Goal: Find specific page/section: Find specific page/section

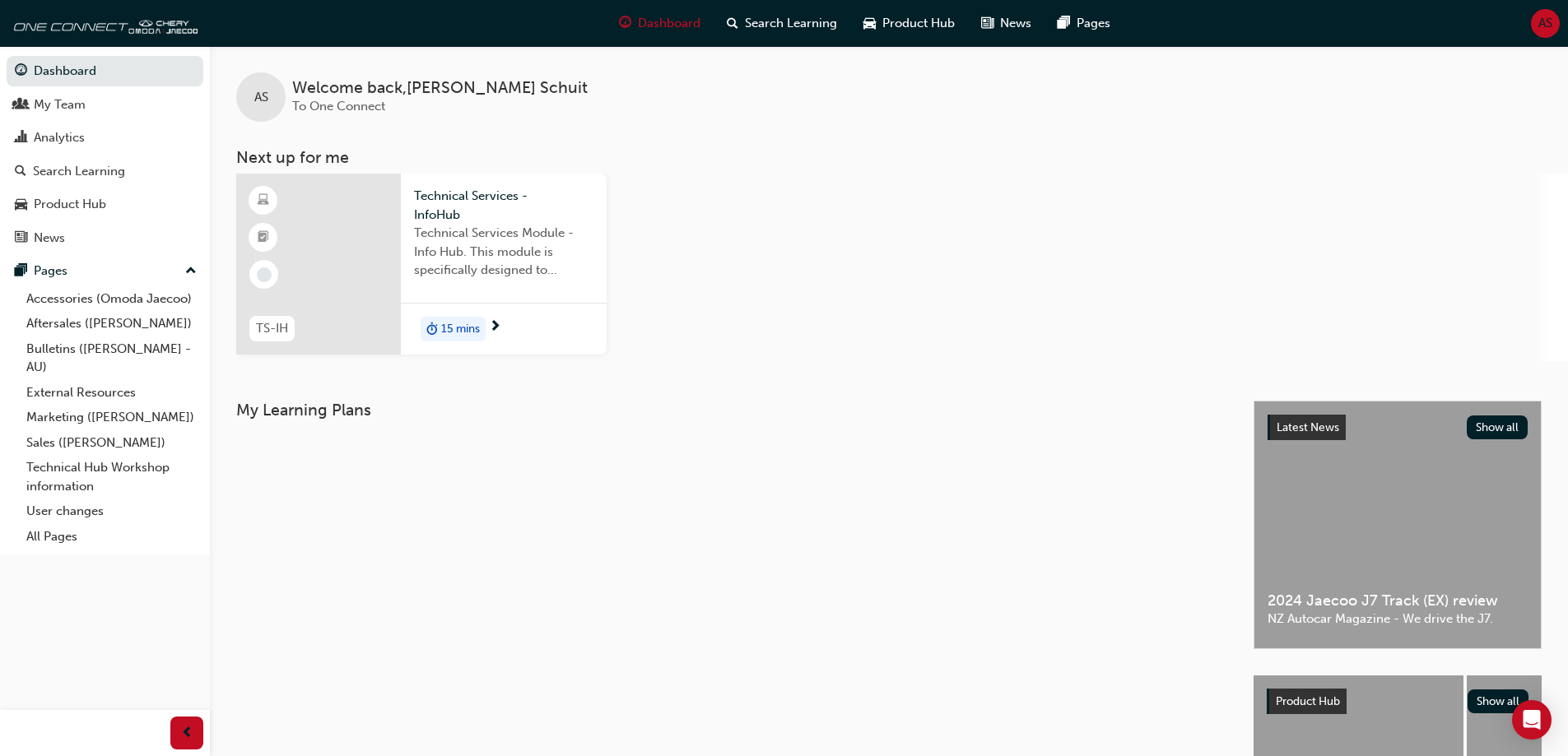
click at [1548, 25] on span "AS" at bounding box center [1545, 24] width 14 height 19
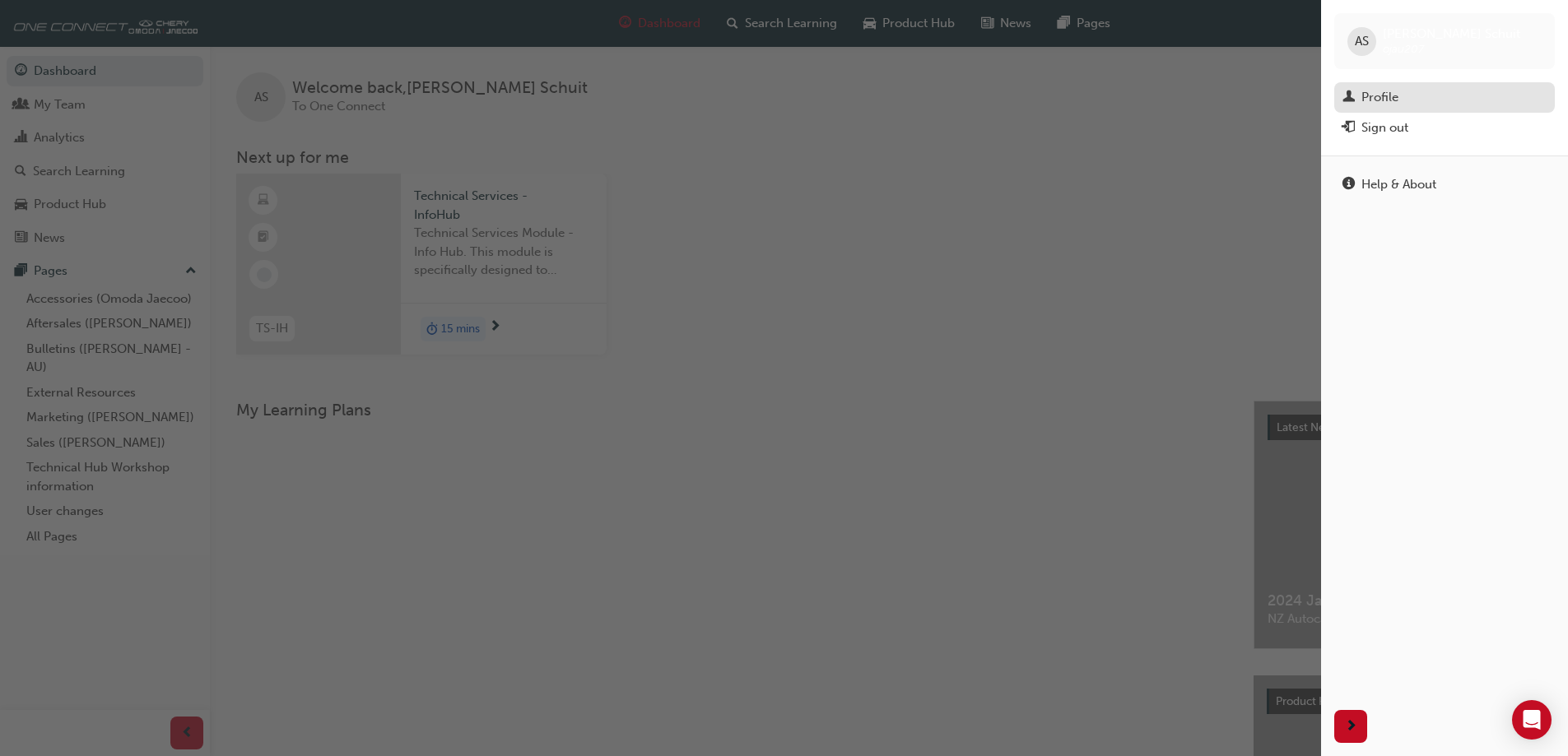
click at [1387, 92] on div "Profile" at bounding box center [1380, 97] width 37 height 19
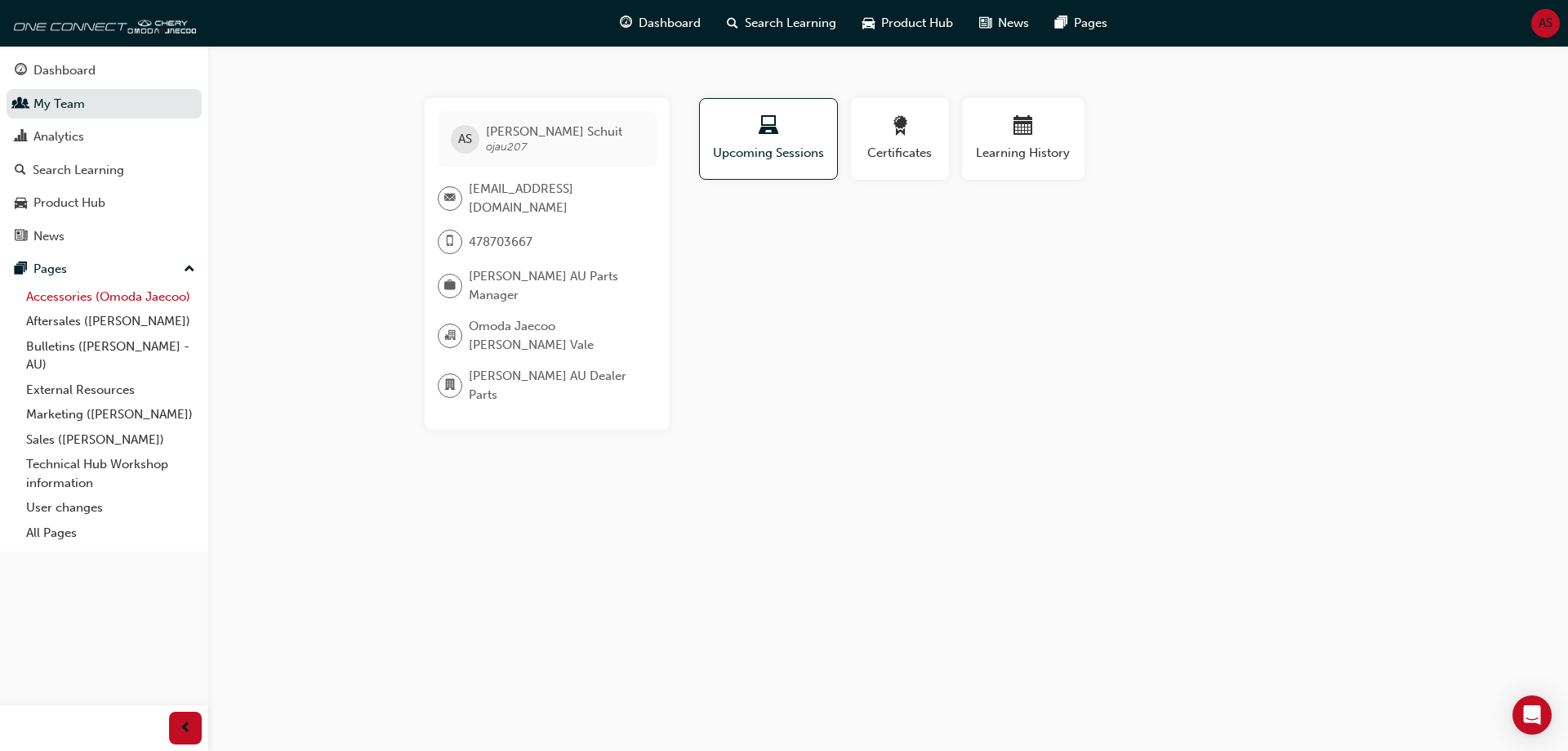
click at [91, 294] on link "Accessories (Omoda Jaecoo)" at bounding box center [110, 297] width 182 height 25
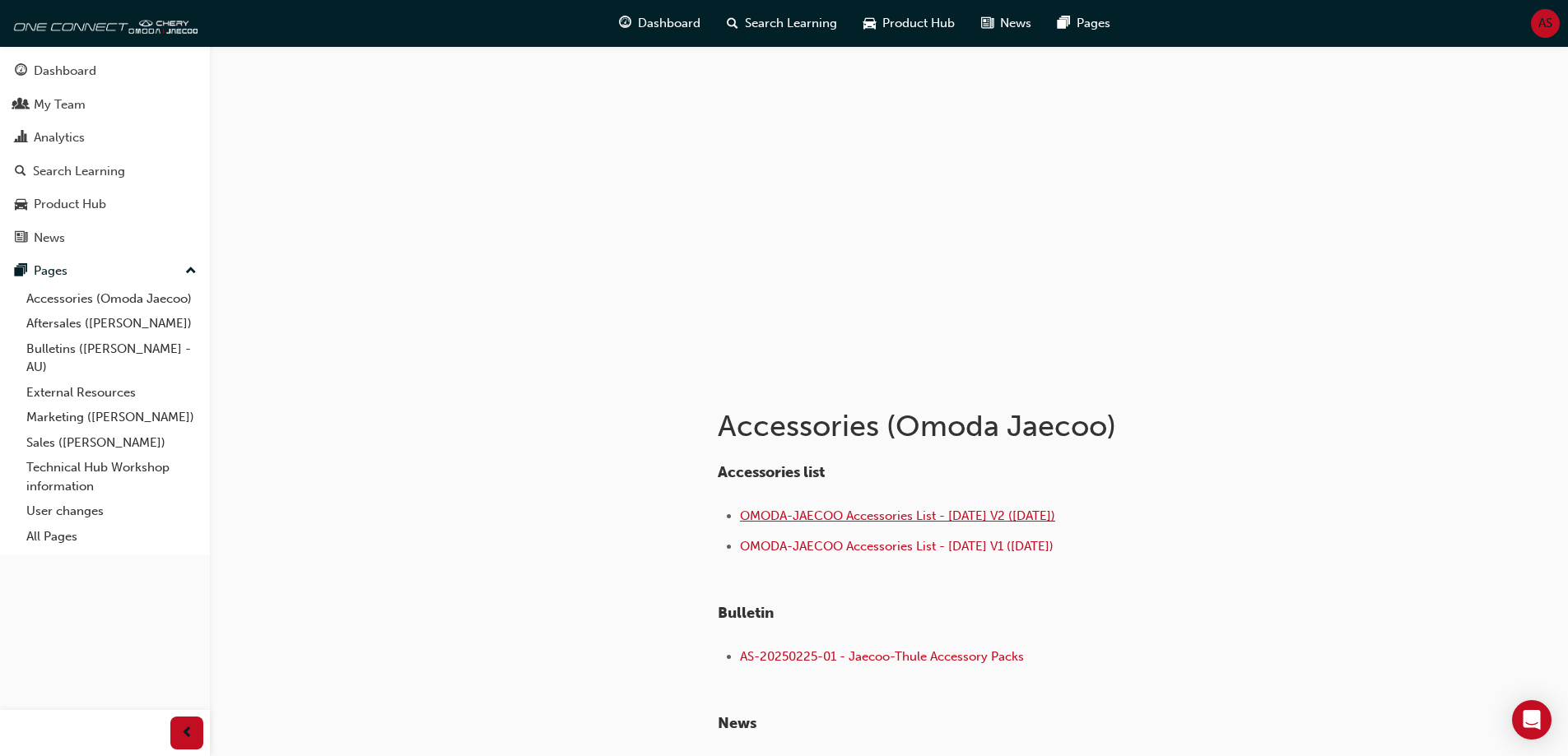
click at [919, 518] on span "OMODA-JAECOO Accessories List - [DATE] V2 ([DATE])" at bounding box center [898, 515] width 316 height 15
